Goal: Check status

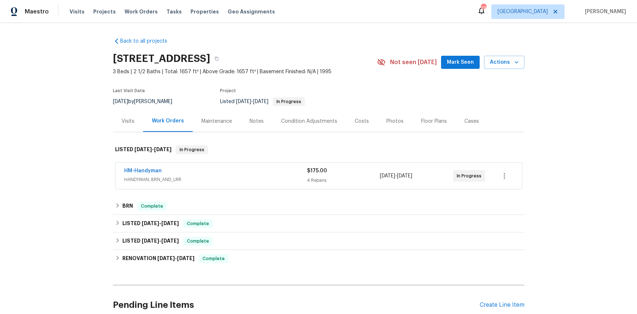
click at [203, 179] on span "HANDYMAN, BRN_AND_LRR" at bounding box center [215, 179] width 183 height 7
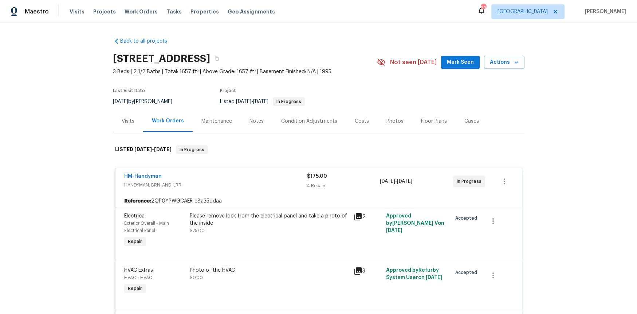
click at [197, 185] on span "HANDYMAN, BRN_AND_LRR" at bounding box center [215, 184] width 183 height 7
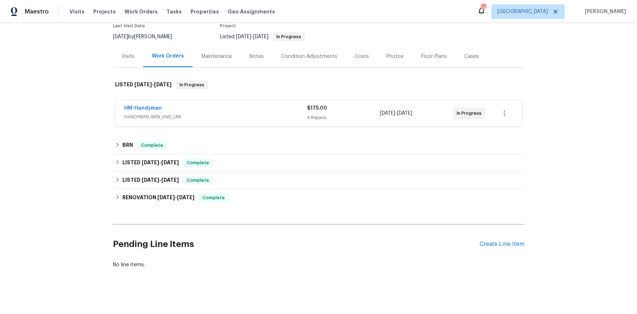
scroll to position [65, 0]
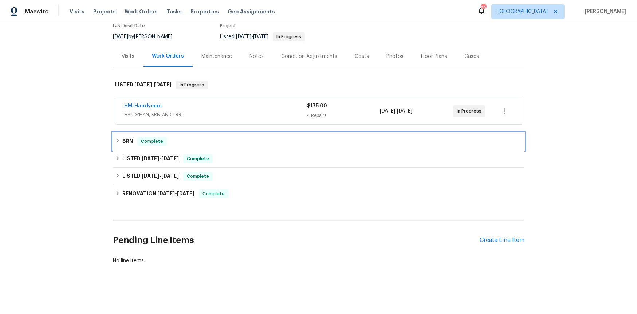
click at [180, 144] on div "BRN Complete" at bounding box center [318, 141] width 407 height 9
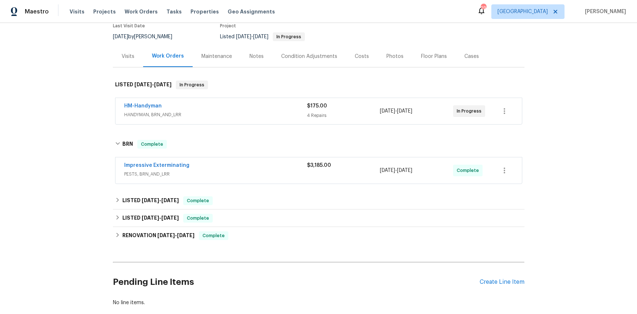
click at [164, 173] on span "PESTS, BRN_AND_LRR" at bounding box center [215, 174] width 183 height 7
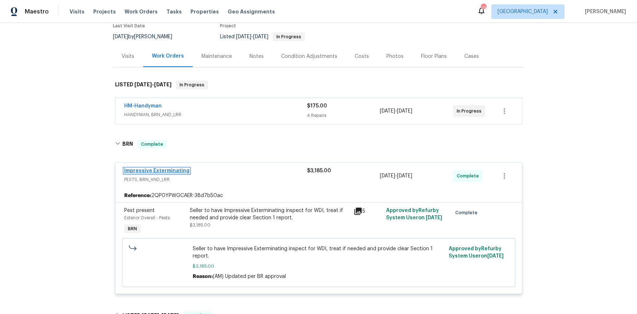
click at [171, 173] on link "Impressive Exterminating" at bounding box center [156, 170] width 65 height 5
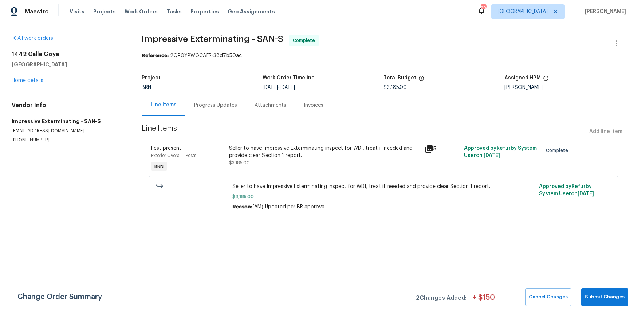
click at [434, 147] on div "5" at bounding box center [442, 149] width 35 height 9
click at [431, 145] on icon at bounding box center [429, 148] width 7 height 7
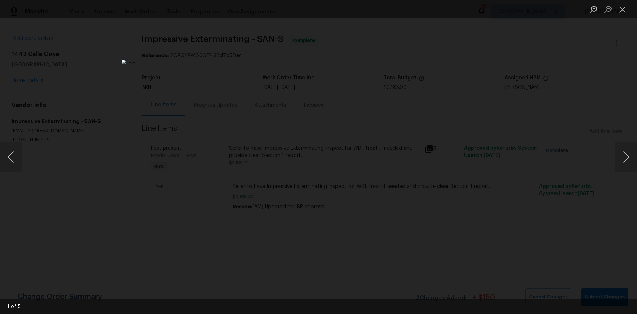
click at [478, 165] on div "Lightbox" at bounding box center [318, 157] width 637 height 314
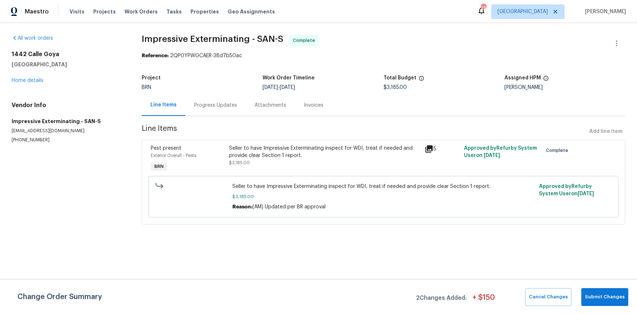
click at [226, 110] on div "Progress Updates" at bounding box center [215, 104] width 60 height 21
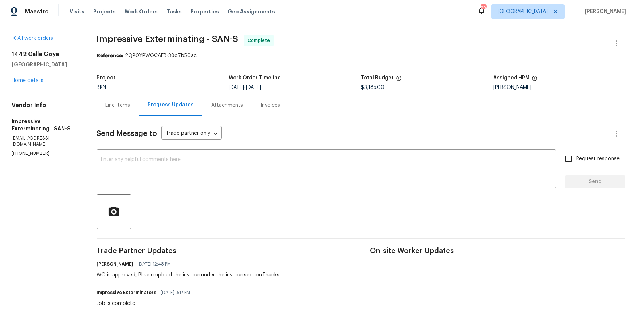
click at [284, 107] on div "Line Items Progress Updates Attachments Invoices" at bounding box center [361, 105] width 529 height 22
click at [273, 111] on div "Invoices" at bounding box center [270, 104] width 37 height 21
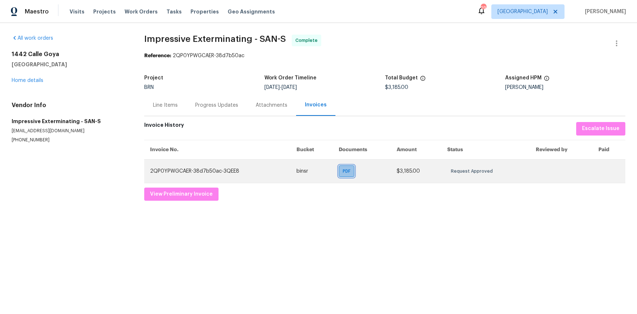
click at [343, 173] on div "PDF" at bounding box center [347, 171] width 16 height 12
